Goal: Transaction & Acquisition: Purchase product/service

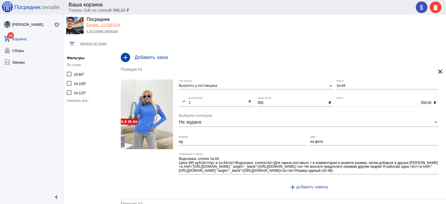
scroll to position [15, 0]
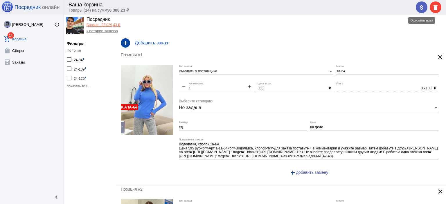
click at [421, 4] on mat-icon "attach_money" at bounding box center [421, 7] width 7 height 7
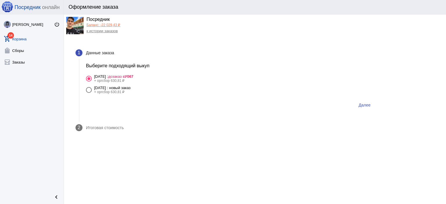
drag, startPoint x: 144, startPoint y: 88, endPoint x: 266, endPoint y: 91, distance: 122.2
click at [131, 88] on div "5 сентября Пятница : новый заказ" at bounding box center [112, 88] width 37 height 4
click at [89, 93] on input "5 сентября Пятница : новый заказ + оргсбор 630,81 ₽" at bounding box center [88, 93] width 0 height 0
radio input "true"
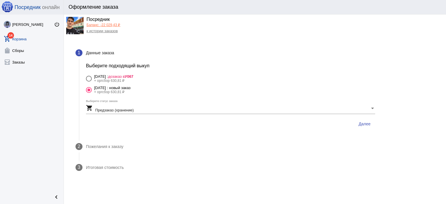
click at [368, 126] on span "Далее" at bounding box center [364, 124] width 12 height 5
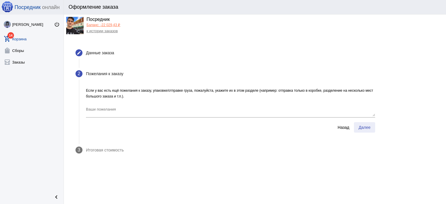
click at [368, 126] on span "Далее" at bounding box center [364, 127] width 12 height 5
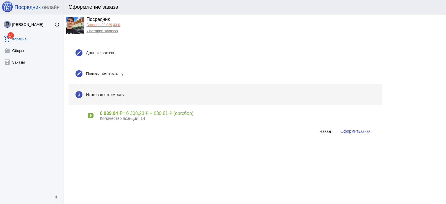
click at [351, 133] on span "Оформить заказ" at bounding box center [355, 131] width 30 height 5
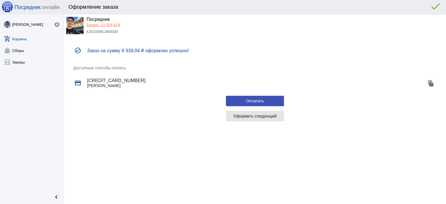
click at [235, 111] on button "Оформить следующий" at bounding box center [255, 116] width 58 height 10
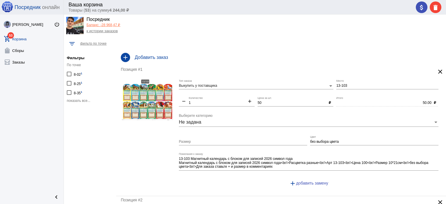
click at [68, 99] on span "показать все..." at bounding box center [79, 101] width 24 height 4
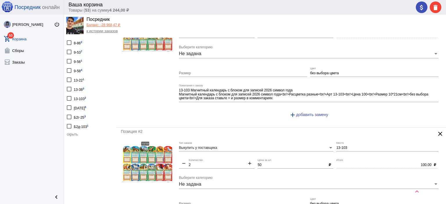
scroll to position [87, 0]
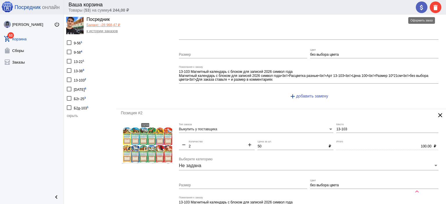
click at [424, 6] on mat-icon "attach_money" at bounding box center [421, 7] width 7 height 7
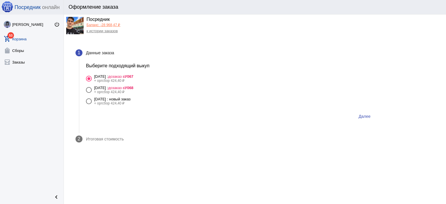
click at [125, 87] on div "5 сентября Пятница : дозаказ в У068" at bounding box center [113, 88] width 39 height 4
click at [89, 93] on input "5 сентября Пятница : дозаказ в У068 + оргсбор 424,40 ₽" at bounding box center [88, 93] width 0 height 0
radio input "true"
click at [369, 115] on span "Далее" at bounding box center [364, 116] width 12 height 5
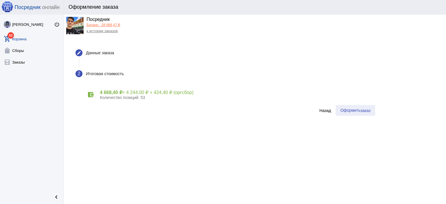
click at [369, 115] on button "Оформить заказ" at bounding box center [354, 110] width 39 height 11
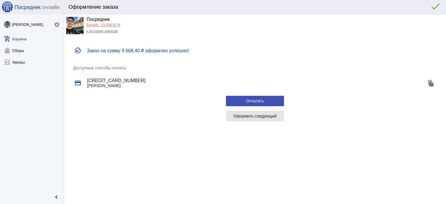
click at [253, 115] on span "Оформить следующий" at bounding box center [254, 116] width 43 height 5
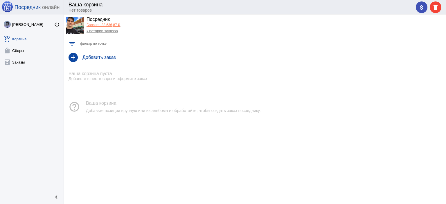
click at [99, 26] on link "Баланс: -33 636,87 ₽" at bounding box center [103, 25] width 34 height 4
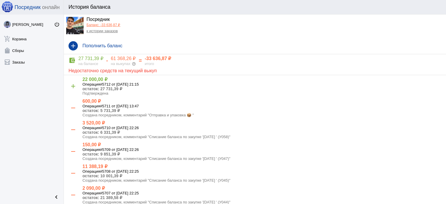
click at [99, 31] on link "к истории заказов" at bounding box center [101, 31] width 31 height 4
